Goal: Find specific page/section: Find specific page/section

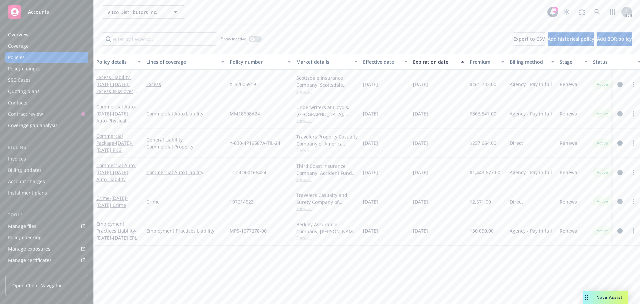
click at [44, 10] on span "Accounts" at bounding box center [38, 11] width 21 height 5
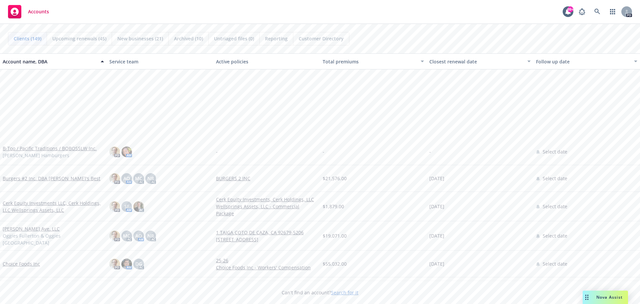
scroll to position [967, 0]
